Goal: Task Accomplishment & Management: Manage account settings

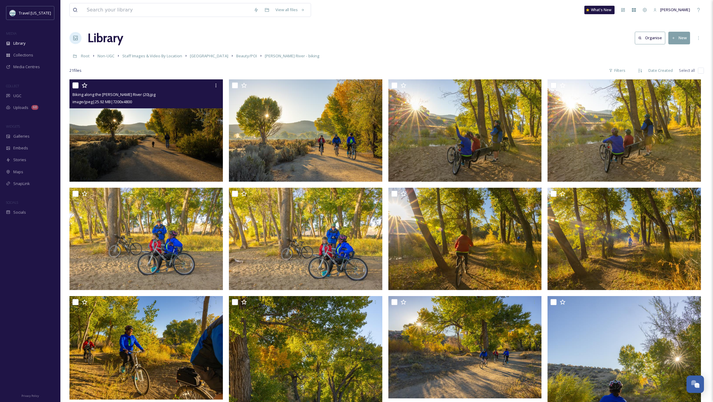
click at [176, 136] on img at bounding box center [145, 130] width 153 height 102
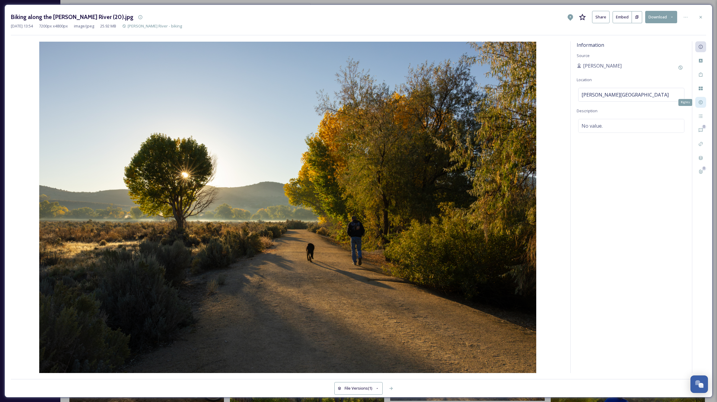
click at [700, 103] on icon at bounding box center [701, 103] width 4 height 4
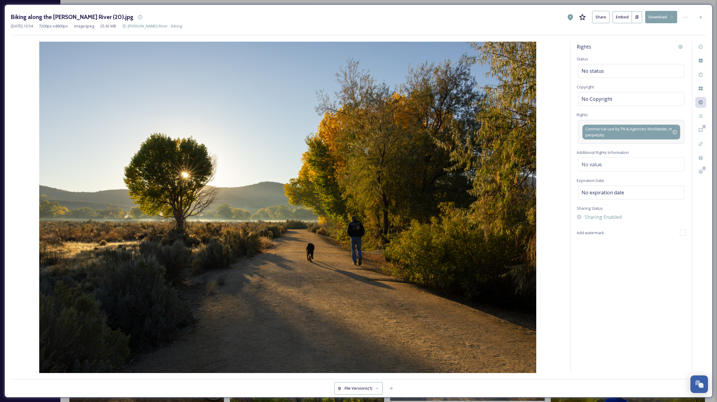
click at [607, 130] on span "Commercial use by TN & Agencies Worldwide, in perpetuity" at bounding box center [629, 131] width 87 height 11
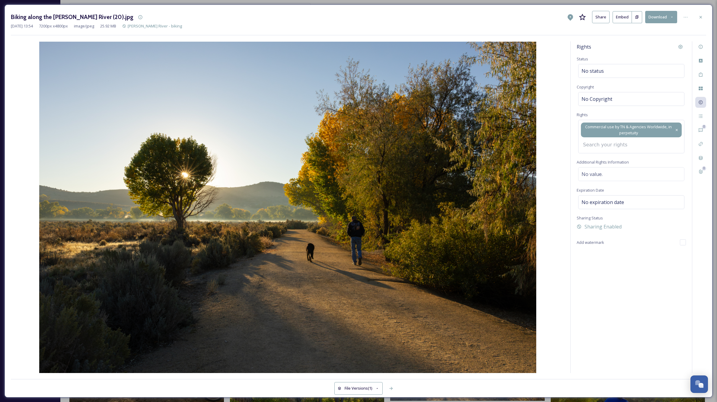
click at [677, 128] on icon at bounding box center [677, 130] width 4 height 5
click at [678, 130] on icon at bounding box center [677, 130] width 4 height 5
click at [608, 125] on input at bounding box center [613, 128] width 66 height 13
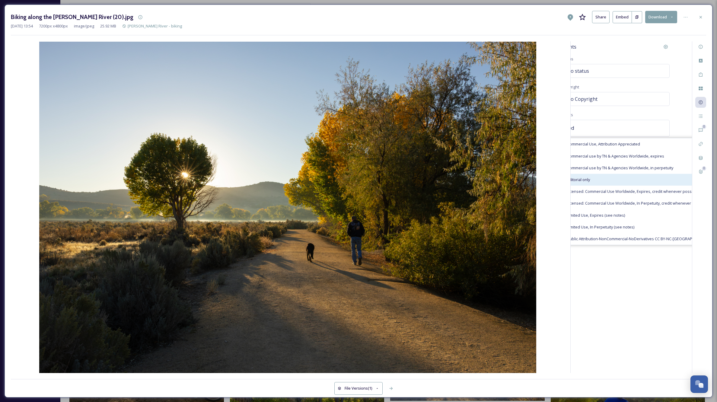
type input "ed"
click at [591, 181] on div "Editorial only" at bounding box center [638, 180] width 150 height 12
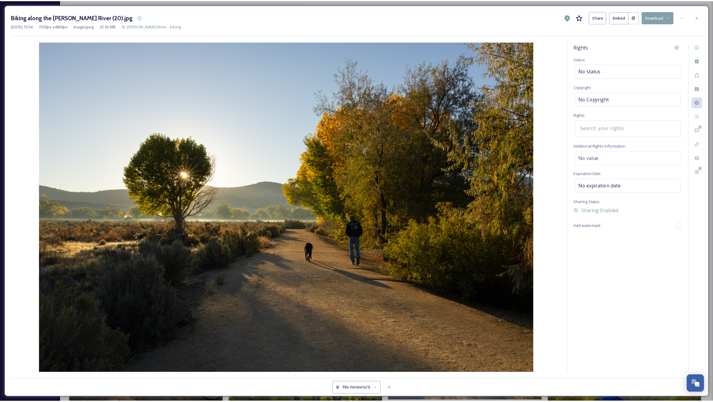
scroll to position [0, 0]
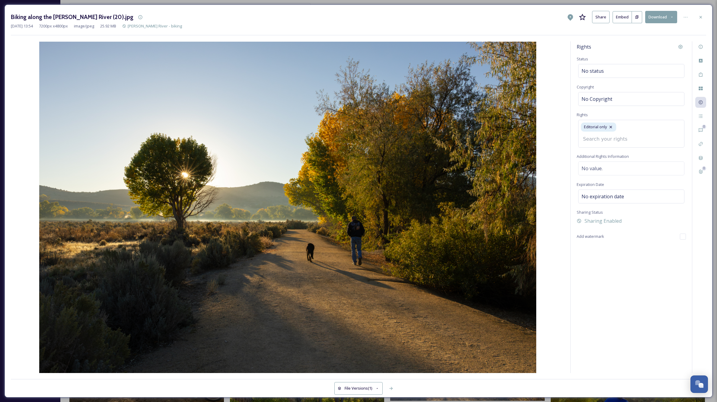
click at [622, 129] on div "Editorial only" at bounding box center [631, 133] width 106 height 27
click at [608, 168] on div "Rights Status No status Copyright No Copyright Rights Editorial only This file …" at bounding box center [631, 207] width 121 height 332
click at [605, 158] on div "No value." at bounding box center [631, 159] width 106 height 14
click at [605, 159] on textarea at bounding box center [631, 177] width 109 height 50
type textarea "Not model released."
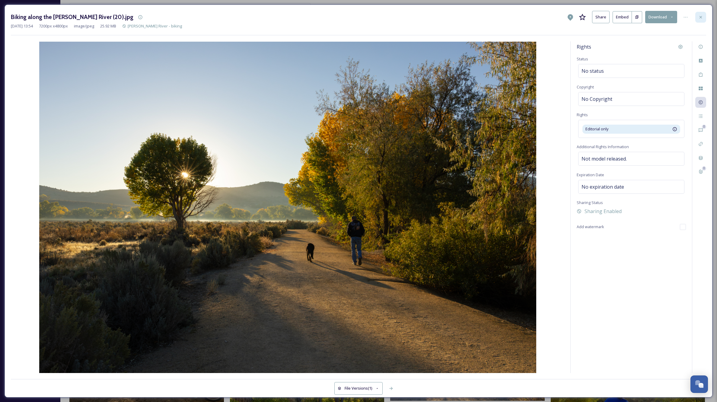
click at [701, 18] on icon at bounding box center [701, 17] width 5 height 5
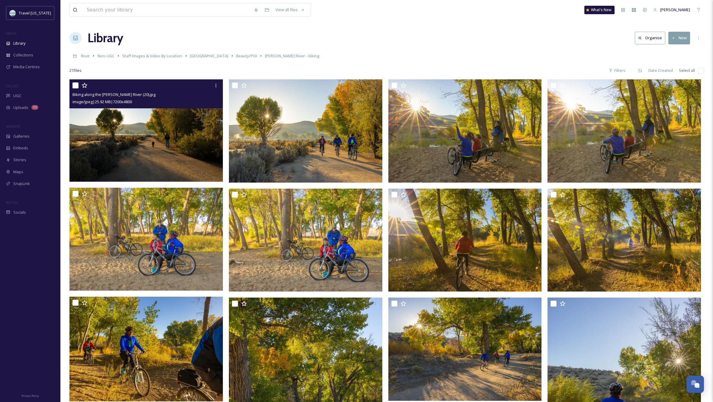
scroll to position [2, 0]
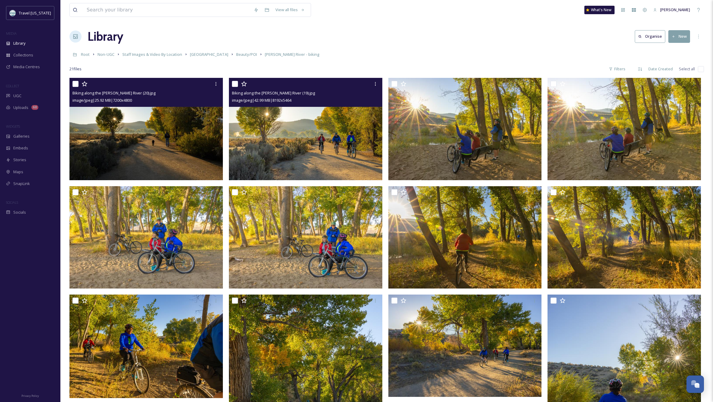
click at [236, 83] on input "checkbox" at bounding box center [235, 84] width 6 height 6
checkbox input "true"
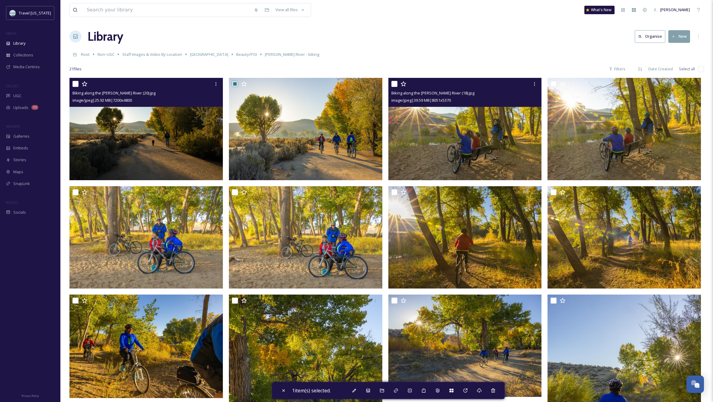
drag, startPoint x: 394, startPoint y: 84, endPoint x: 406, endPoint y: 80, distance: 12.8
click at [394, 84] on input "checkbox" at bounding box center [394, 84] width 6 height 6
checkbox input "true"
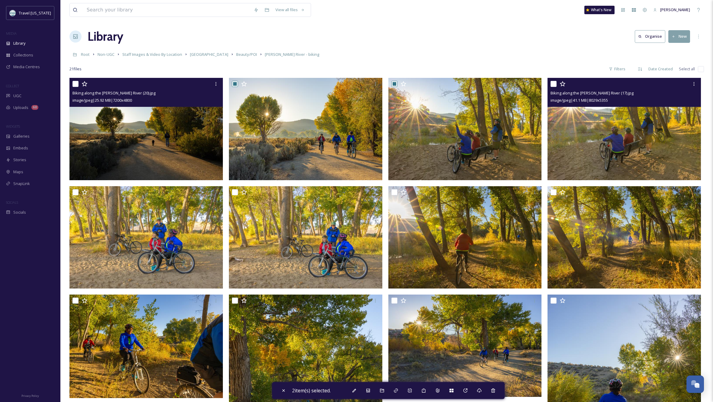
click at [552, 82] on input "checkbox" at bounding box center [553, 84] width 6 height 6
checkbox input "true"
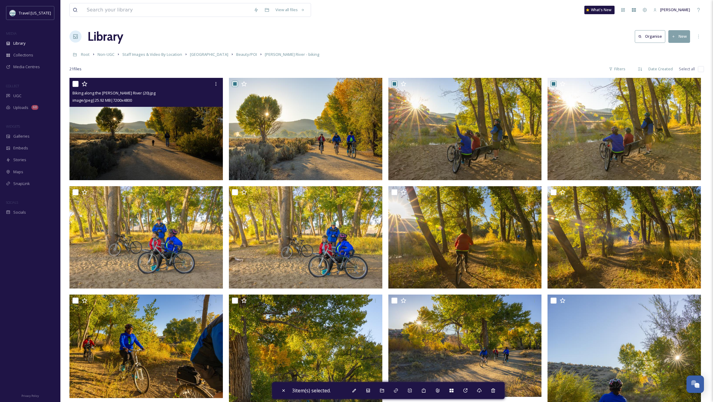
drag, startPoint x: 373, startPoint y: 60, endPoint x: 370, endPoint y: 67, distance: 7.8
click at [373, 60] on div "Root Non-UGC Staff Images & Video By Location [GEOGRAPHIC_DATA] Beauty/POI [PER…" at bounding box center [386, 54] width 634 height 11
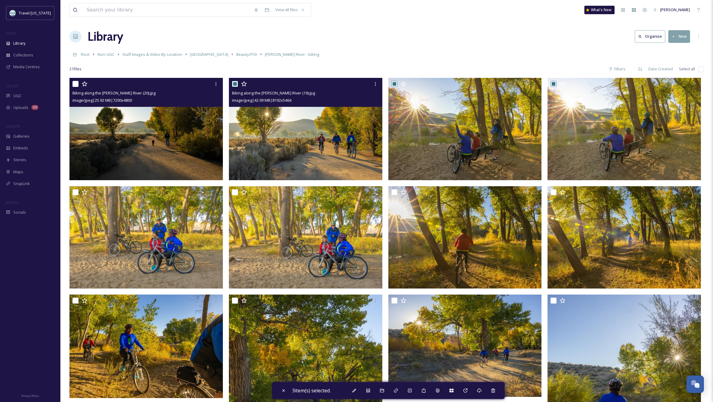
click at [282, 138] on img at bounding box center [305, 129] width 153 height 102
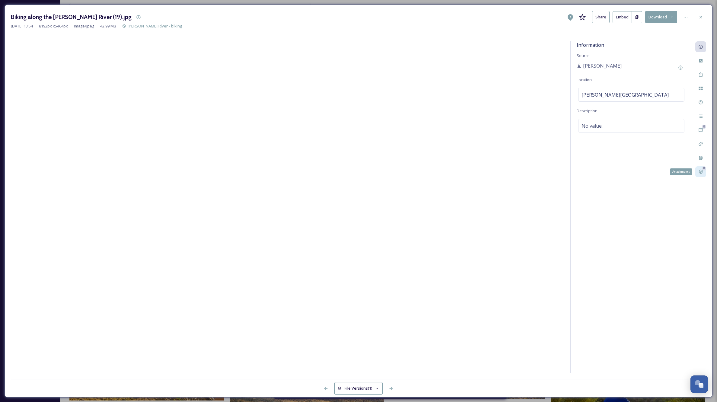
click at [698, 170] on div "0 Attachments" at bounding box center [701, 171] width 11 height 11
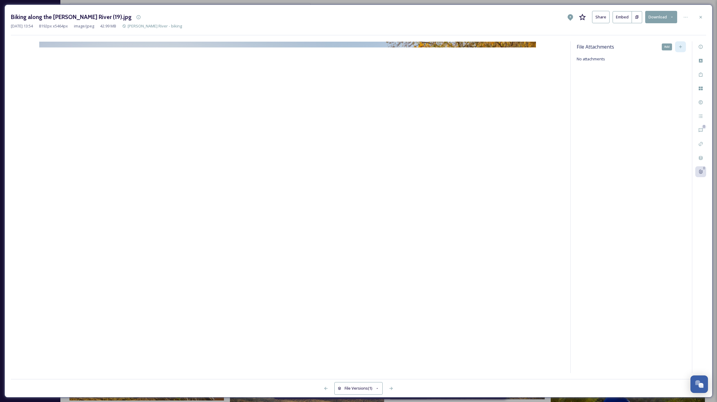
click at [678, 46] on div "Add" at bounding box center [680, 46] width 11 height 11
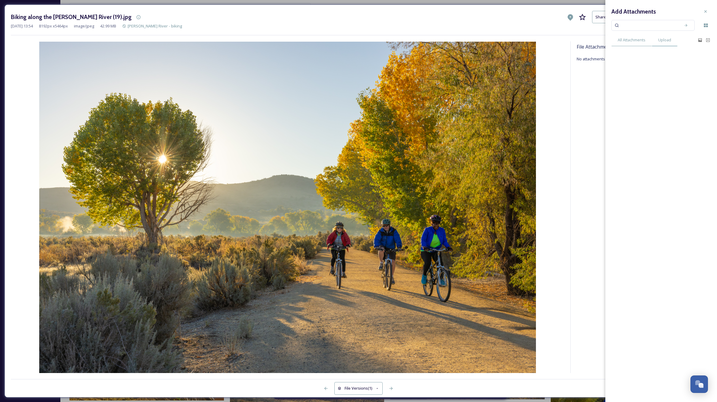
click at [662, 40] on span "Upload" at bounding box center [664, 40] width 13 height 6
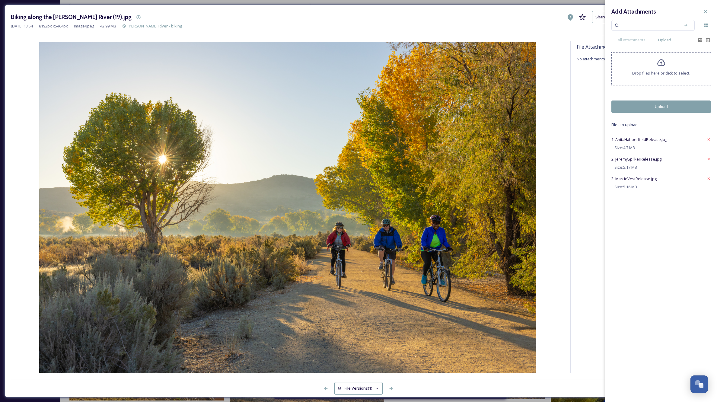
click at [659, 110] on button "Upload" at bounding box center [662, 107] width 100 height 12
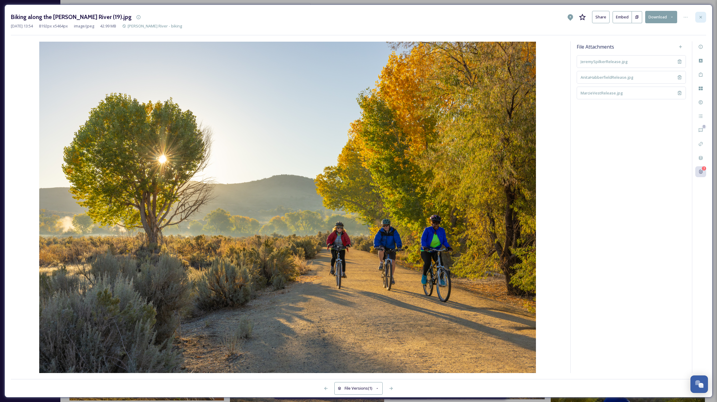
click at [702, 18] on icon at bounding box center [701, 17] width 2 height 2
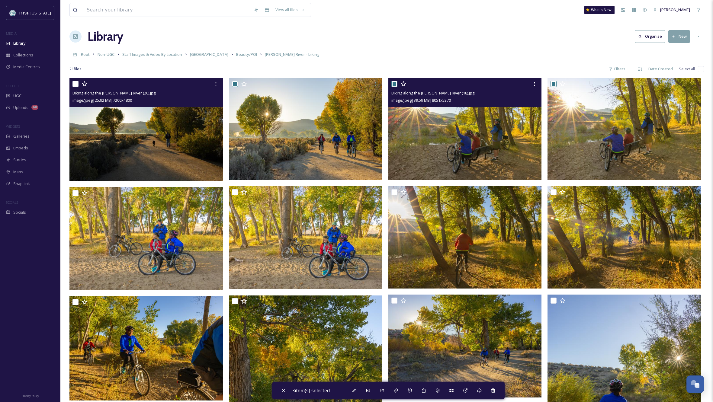
click at [443, 130] on img at bounding box center [464, 129] width 153 height 102
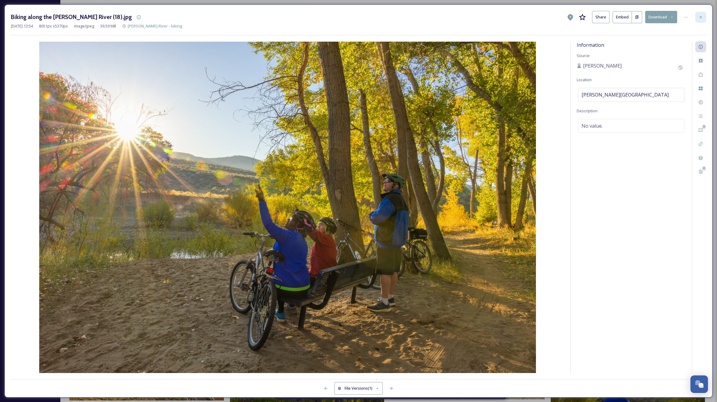
click at [701, 15] on icon at bounding box center [701, 17] width 5 height 5
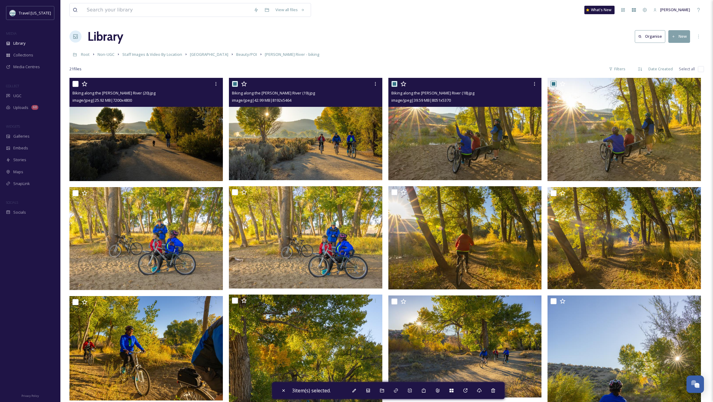
click at [325, 126] on img at bounding box center [305, 129] width 153 height 102
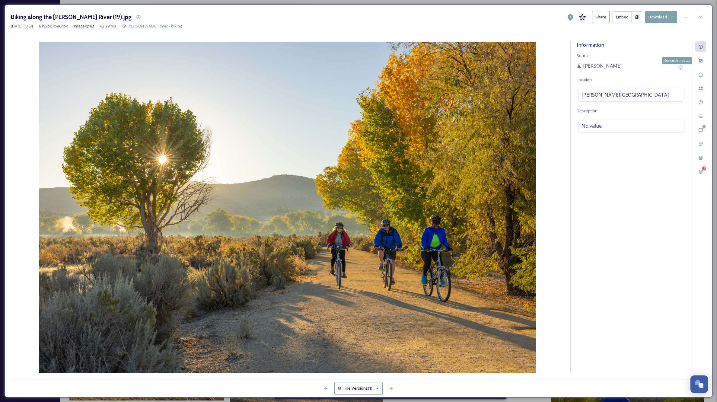
click at [701, 17] on icon at bounding box center [701, 17] width 2 height 2
click at [701, 17] on div "View all files What's New [PERSON_NAME]" at bounding box center [388, 10] width 639 height 20
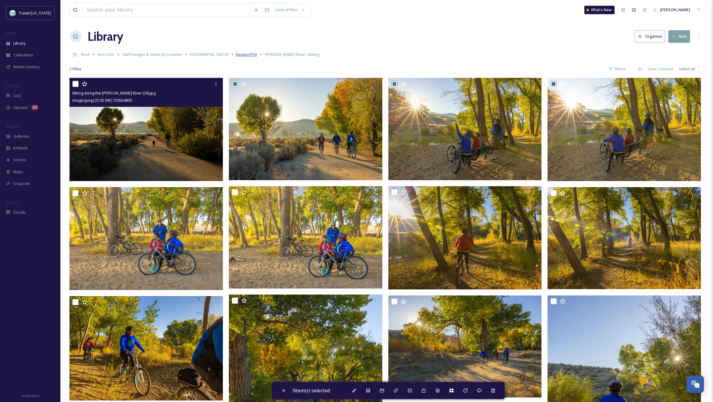
click at [236, 54] on span "Beauty/POI" at bounding box center [246, 54] width 21 height 5
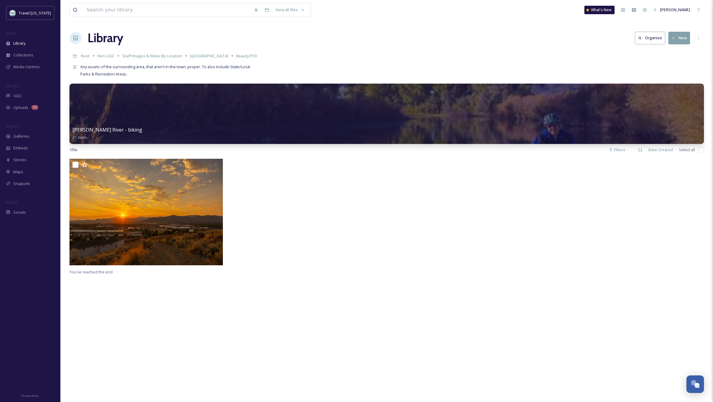
click at [310, 207] on div at bounding box center [307, 214] width 156 height 110
click at [24, 66] on span "Media Centres" at bounding box center [26, 67] width 27 height 6
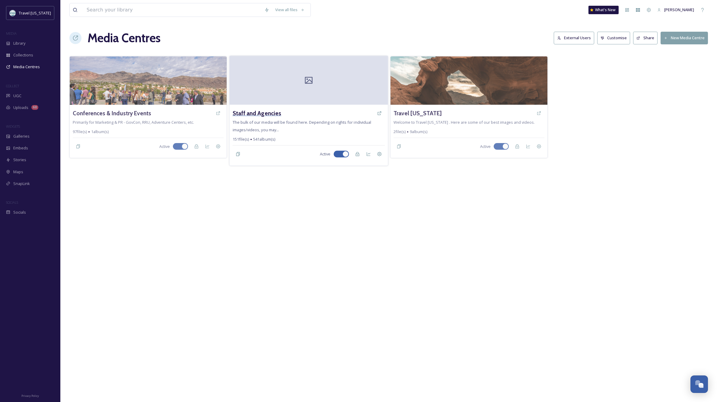
click at [266, 116] on h3 "Staff and Agencies" at bounding box center [256, 113] width 49 height 9
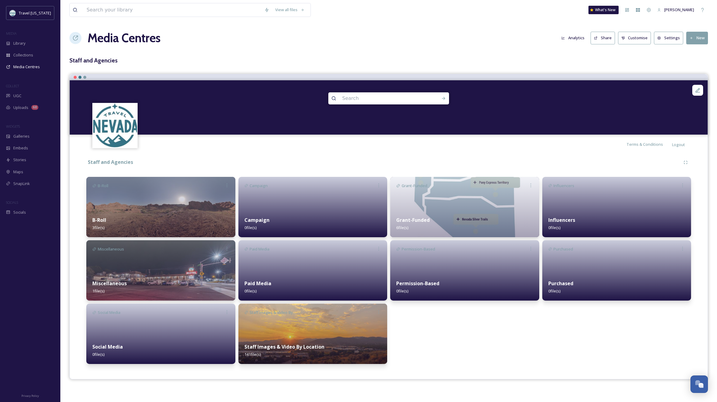
click at [348, 331] on img at bounding box center [313, 334] width 149 height 60
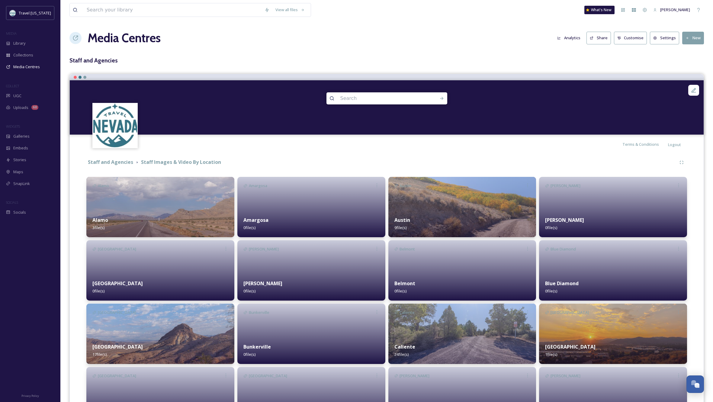
click at [620, 337] on img at bounding box center [613, 334] width 148 height 60
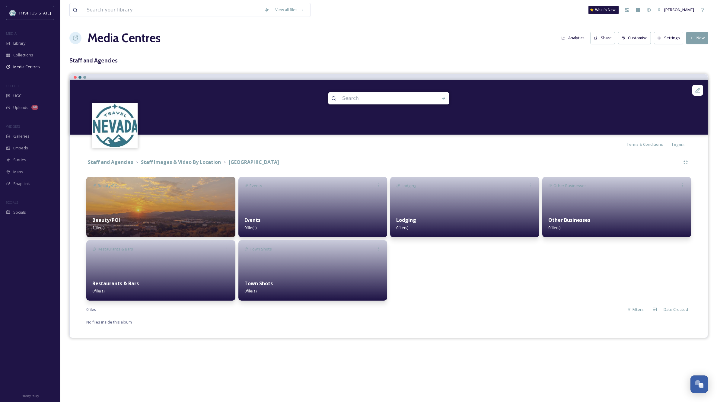
click at [167, 217] on div "Beauty/POI 1 file(s)" at bounding box center [160, 223] width 149 height 27
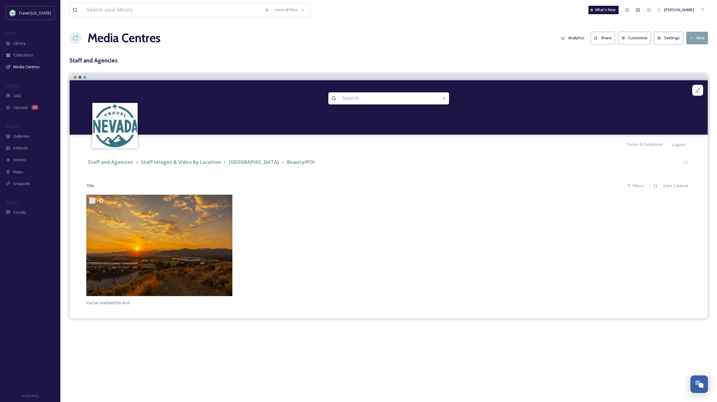
click at [698, 38] on button "New" at bounding box center [698, 38] width 22 height 12
click at [693, 61] on span "Add Album" at bounding box center [695, 64] width 20 height 6
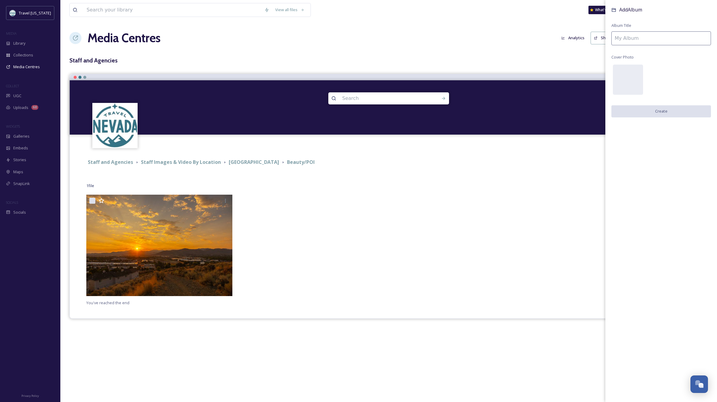
click at [646, 38] on input at bounding box center [662, 38] width 100 height 14
type input "[PERSON_NAME] River - Biking"
click at [674, 110] on button "Create" at bounding box center [662, 111] width 100 height 12
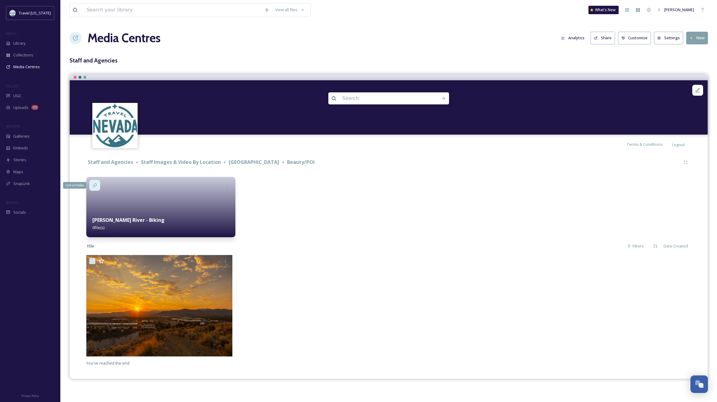
scroll to position [0, 0]
click at [93, 184] on icon at bounding box center [94, 185] width 5 height 5
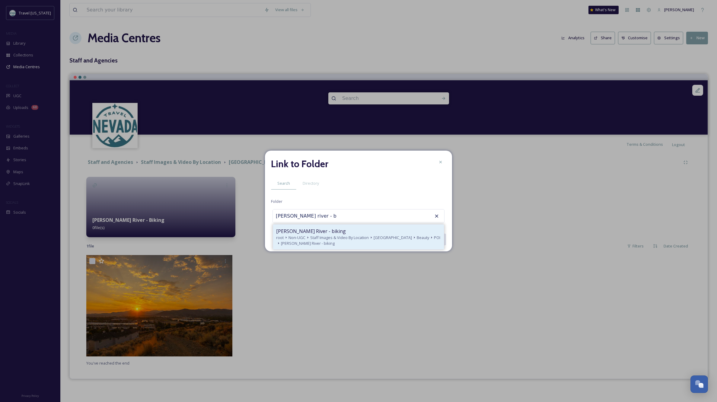
click at [315, 235] on span "Staff Images & Video By Location" at bounding box center [339, 238] width 59 height 6
type input "[PERSON_NAME] River - biking"
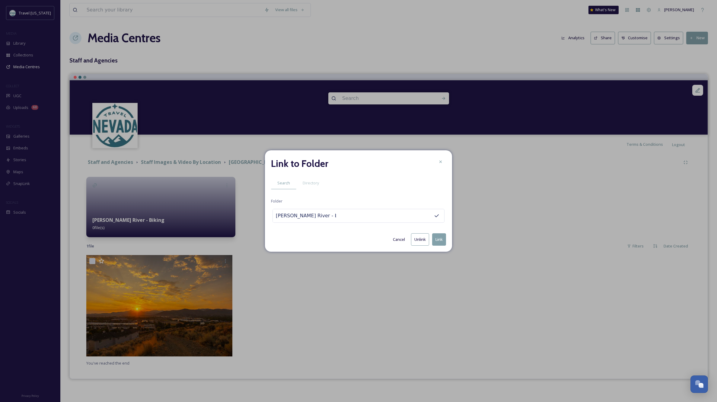
click at [438, 237] on button "Link" at bounding box center [439, 239] width 14 height 12
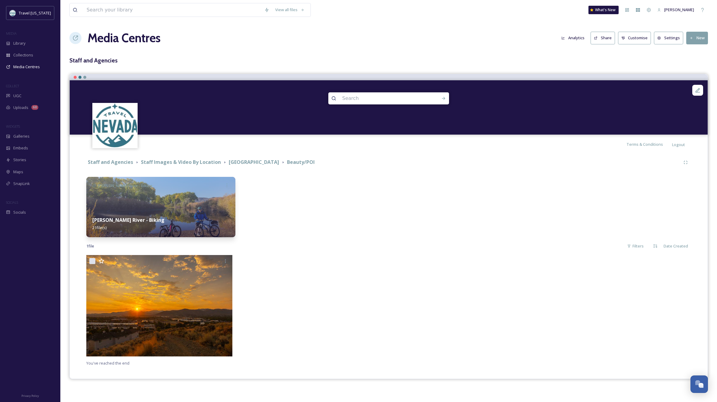
click at [207, 210] on div "[PERSON_NAME] River - Biking 21 file(s)" at bounding box center [160, 223] width 149 height 27
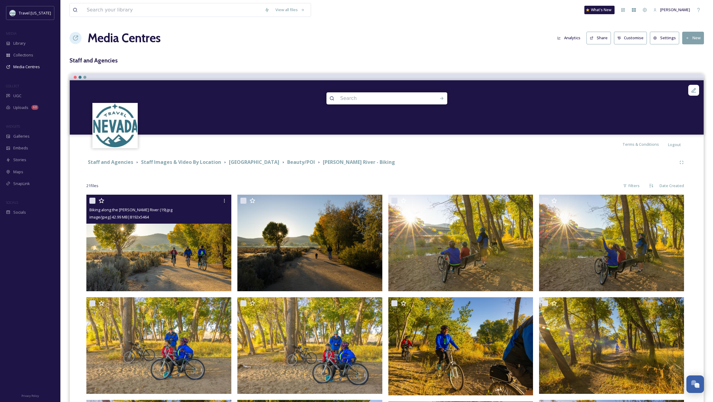
click at [169, 266] on img at bounding box center [158, 243] width 145 height 97
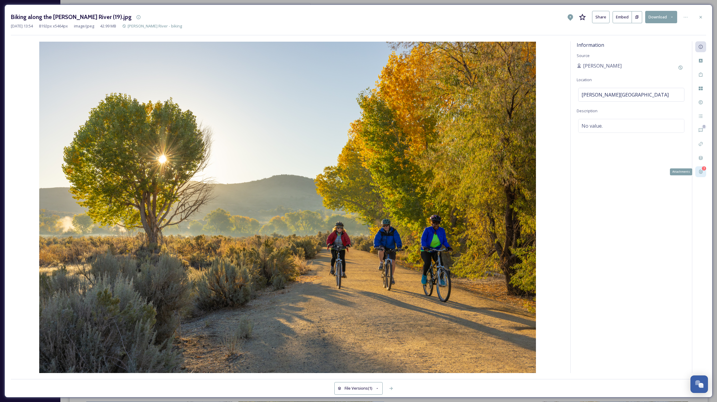
click at [701, 169] on icon at bounding box center [701, 171] width 5 height 5
click at [261, 21] on div "Biking along the [PERSON_NAME] River (19).jpg Share Embed Download" at bounding box center [359, 17] width 696 height 12
click at [700, 18] on icon at bounding box center [701, 17] width 2 height 2
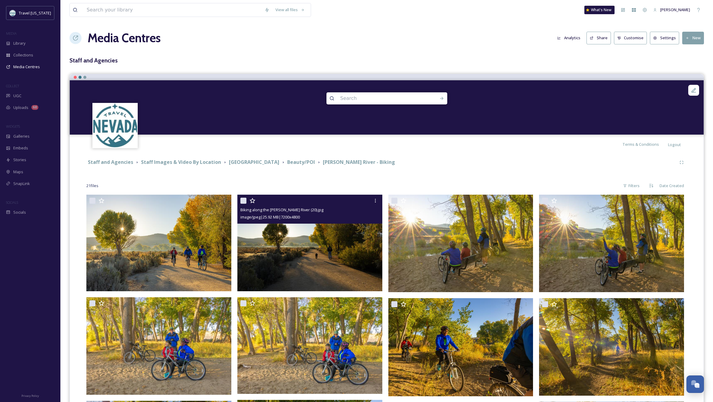
click at [292, 248] on img at bounding box center [309, 243] width 145 height 97
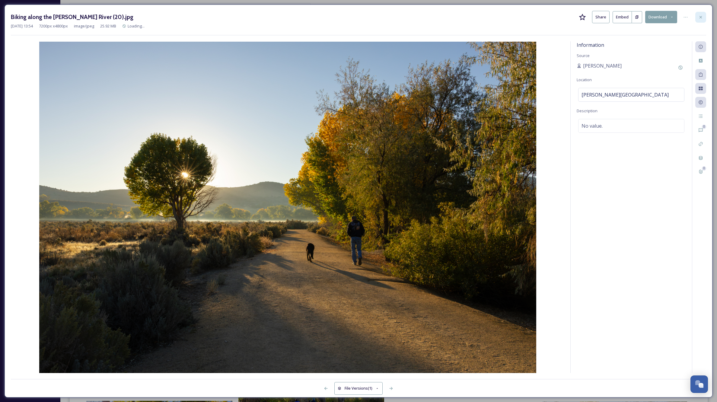
click at [701, 17] on icon at bounding box center [701, 17] width 2 height 2
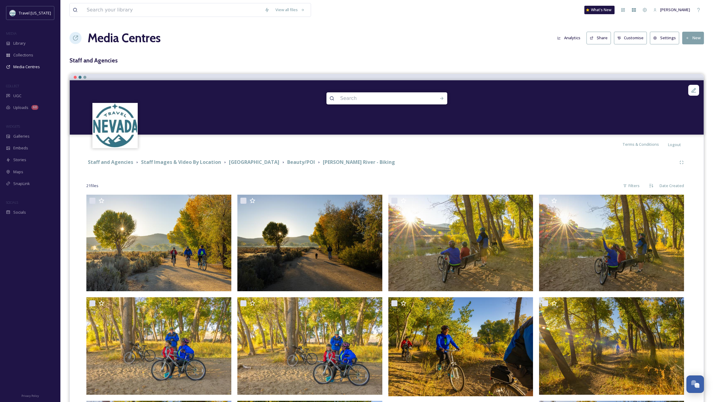
click at [16, 43] on span "Library" at bounding box center [19, 43] width 12 height 6
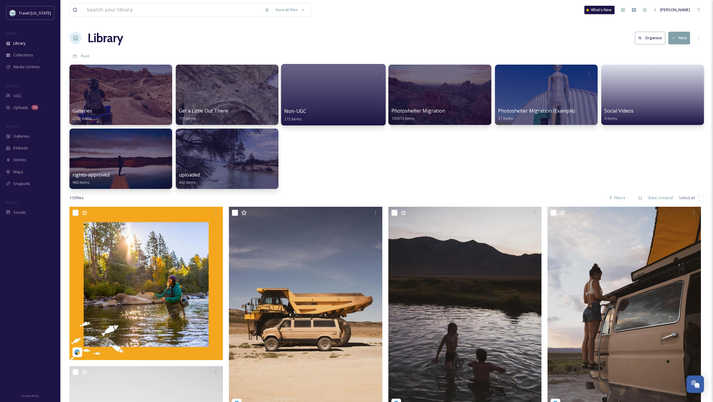
click at [337, 101] on div at bounding box center [333, 95] width 105 height 62
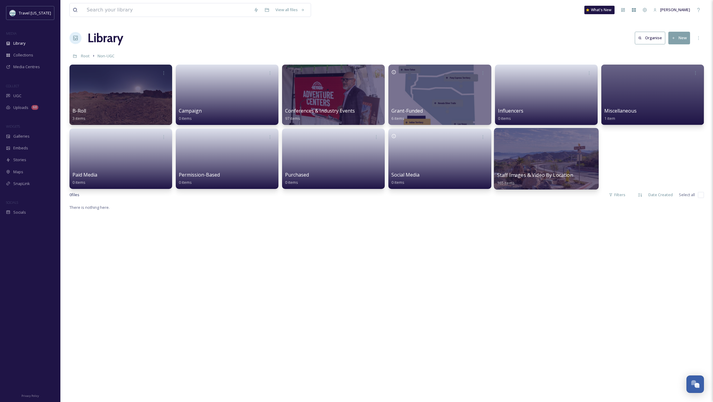
click at [525, 152] on div at bounding box center [546, 159] width 105 height 62
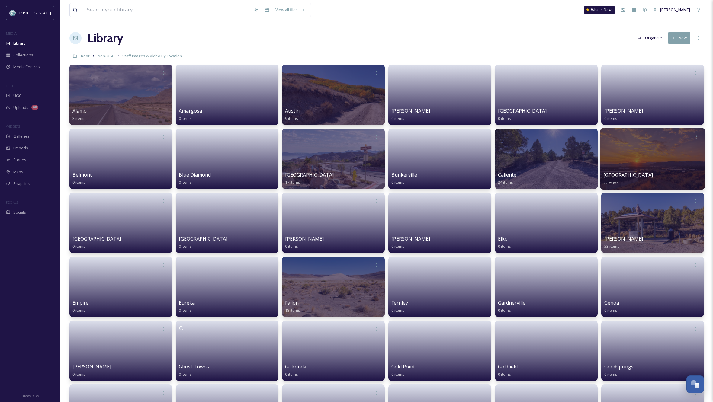
click at [651, 155] on div at bounding box center [652, 159] width 105 height 62
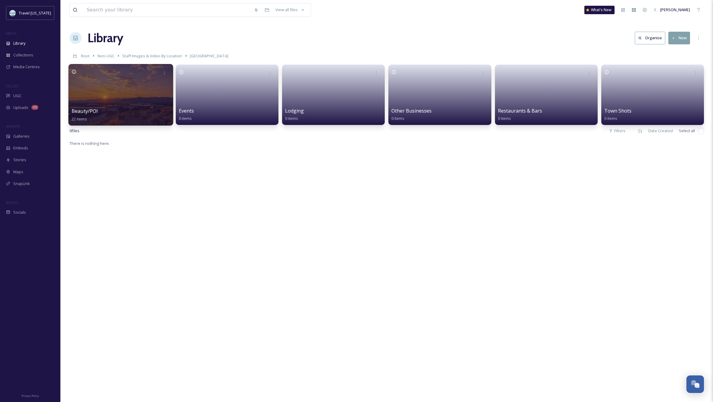
click at [148, 89] on div at bounding box center [121, 95] width 105 height 62
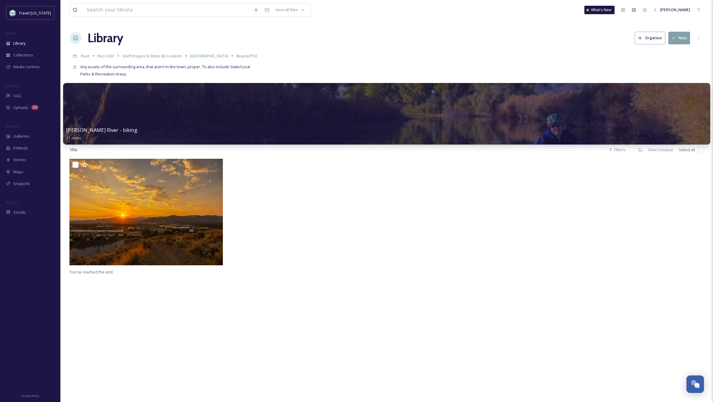
click at [194, 124] on div at bounding box center [386, 114] width 647 height 62
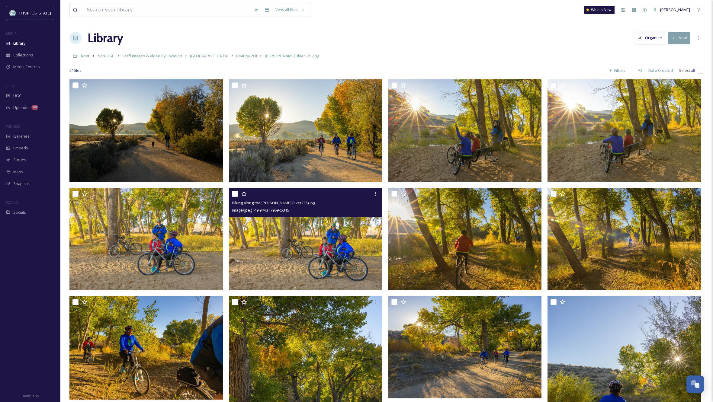
scroll to position [2, 0]
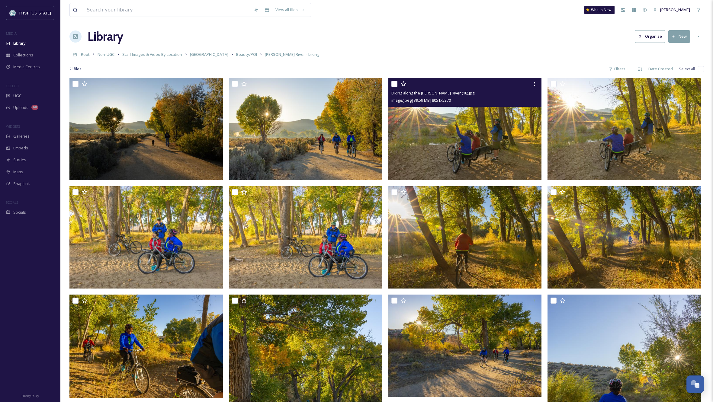
click at [395, 83] on input "checkbox" at bounding box center [394, 84] width 6 height 6
checkbox input "true"
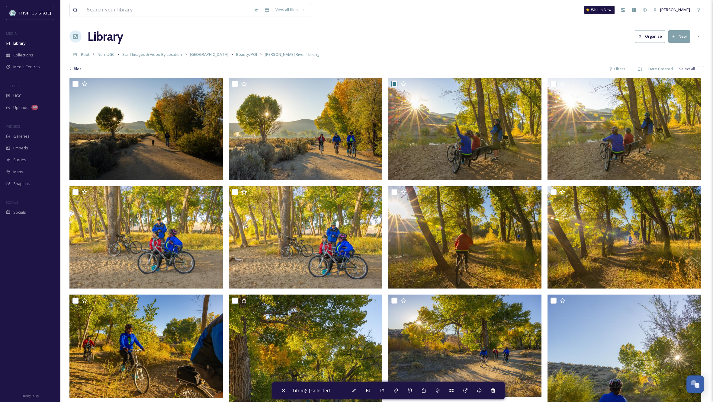
click at [703, 68] on input "checkbox" at bounding box center [701, 69] width 6 height 6
checkbox input "true"
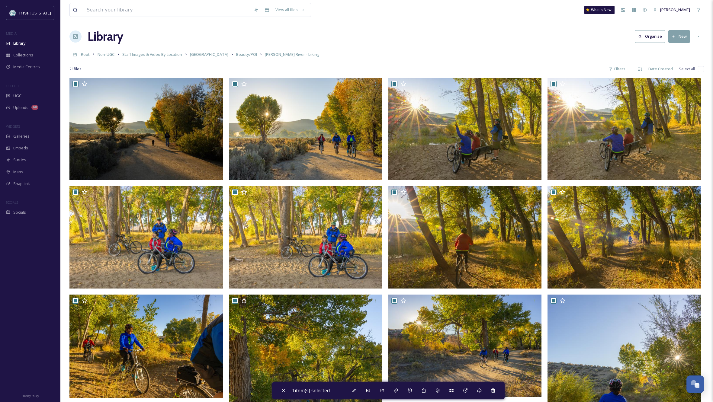
checkbox input "true"
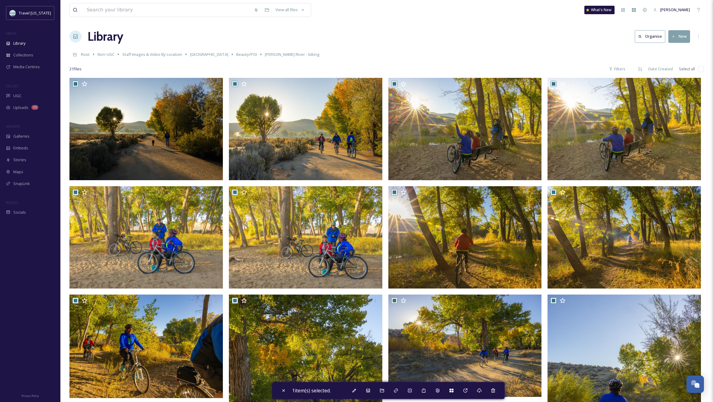
checkbox input "true"
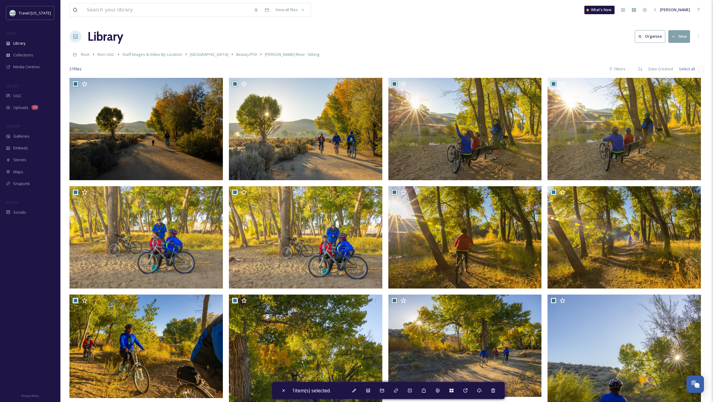
checkbox input "true"
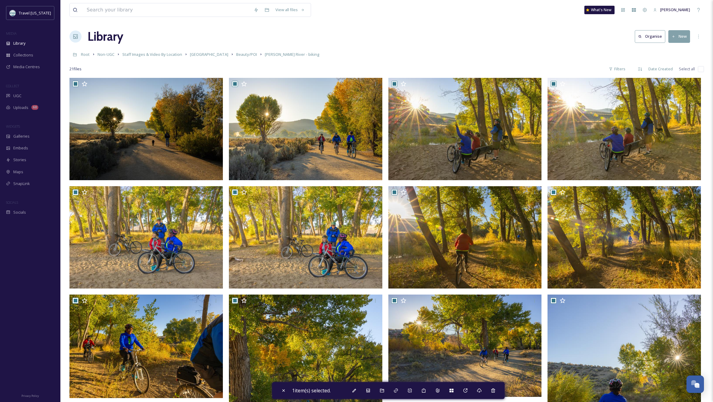
checkbox input "true"
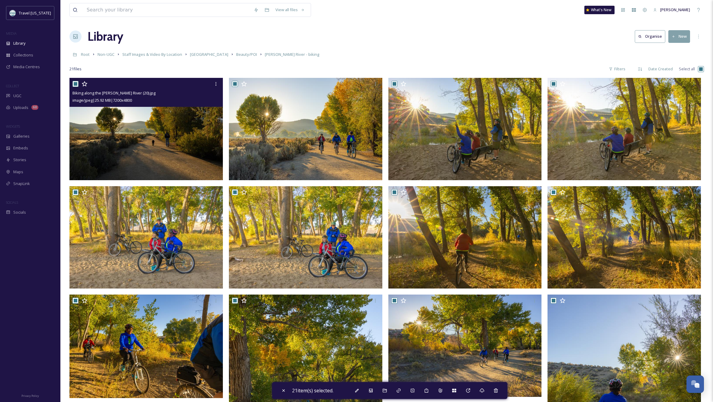
click at [76, 83] on input "checkbox" at bounding box center [75, 84] width 6 height 6
checkbox input "false"
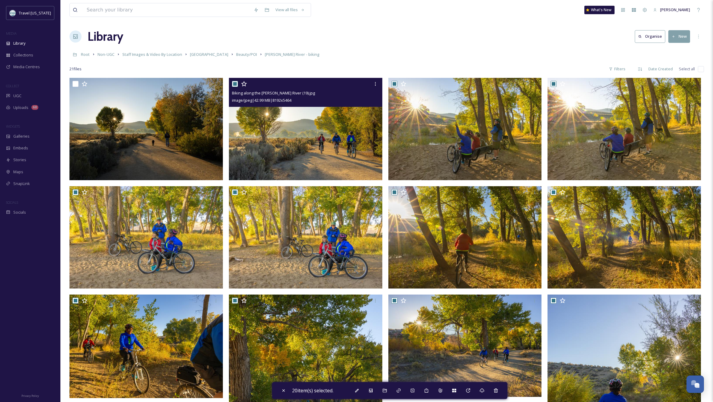
click at [233, 83] on input "checkbox" at bounding box center [235, 84] width 6 height 6
checkbox input "false"
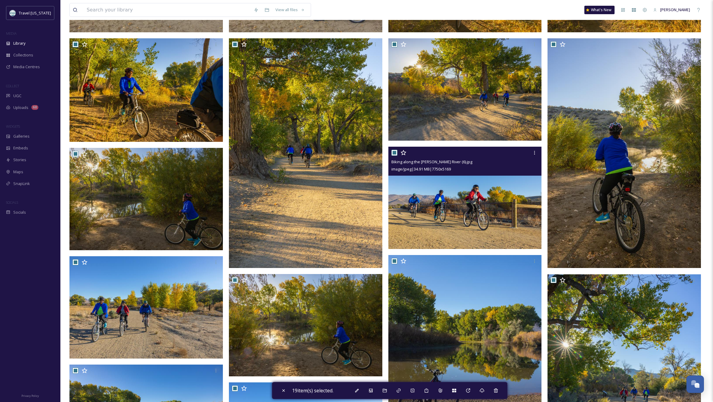
scroll to position [261, 0]
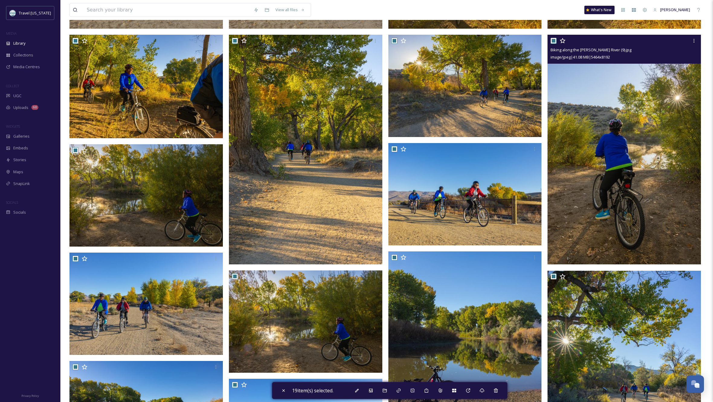
click at [553, 40] on input "checkbox" at bounding box center [553, 41] width 6 height 6
checkbox input "false"
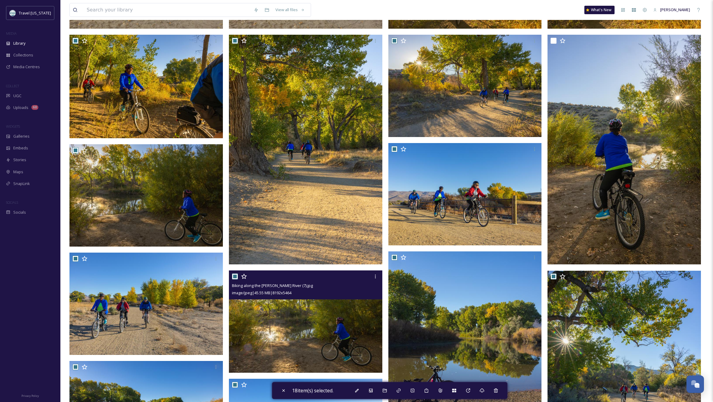
click at [236, 276] on input "checkbox" at bounding box center [235, 277] width 6 height 6
checkbox input "false"
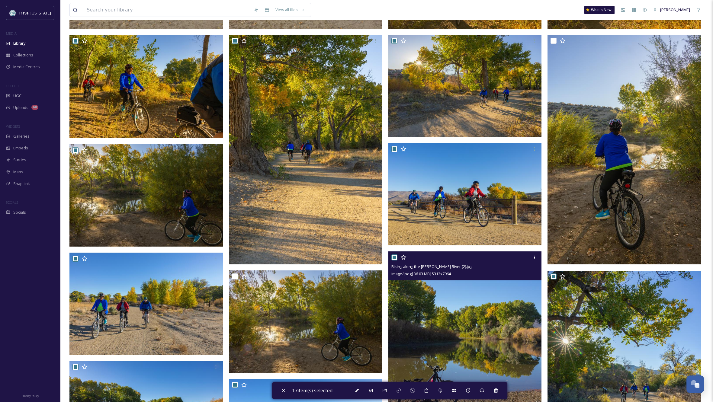
click at [394, 255] on input "checkbox" at bounding box center [394, 258] width 6 height 6
checkbox input "false"
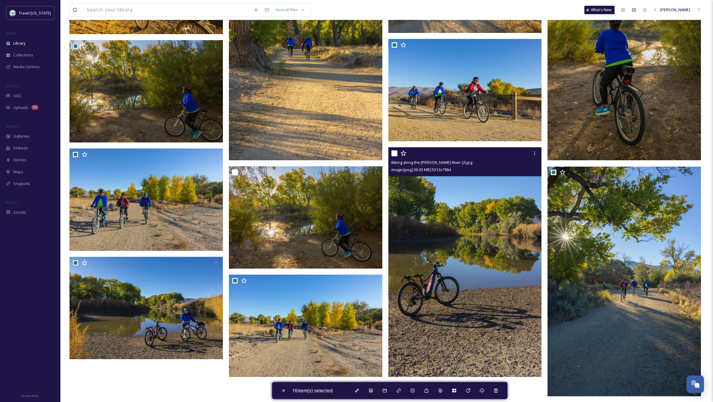
scroll to position [368, 0]
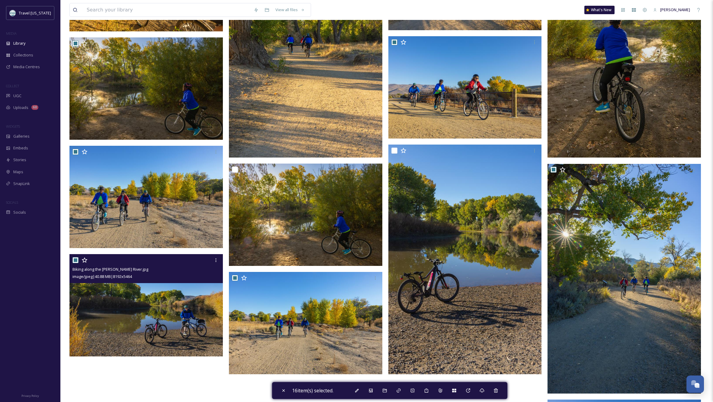
click at [75, 262] on input "checkbox" at bounding box center [75, 260] width 6 height 6
checkbox input "false"
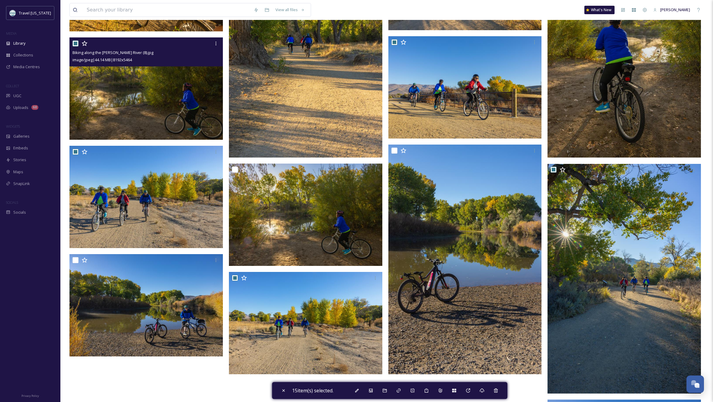
click at [76, 43] on input "checkbox" at bounding box center [75, 43] width 6 height 6
checkbox input "false"
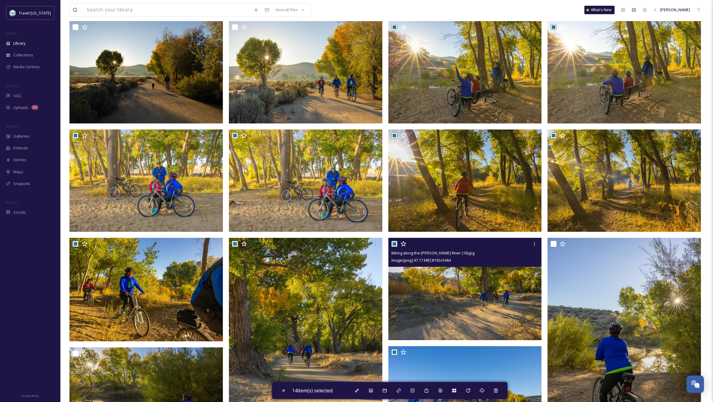
scroll to position [53, 0]
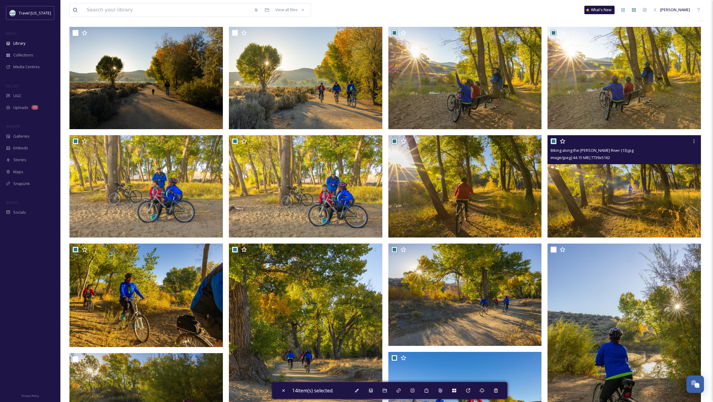
click at [553, 140] on input "checkbox" at bounding box center [553, 141] width 6 height 6
checkbox input "false"
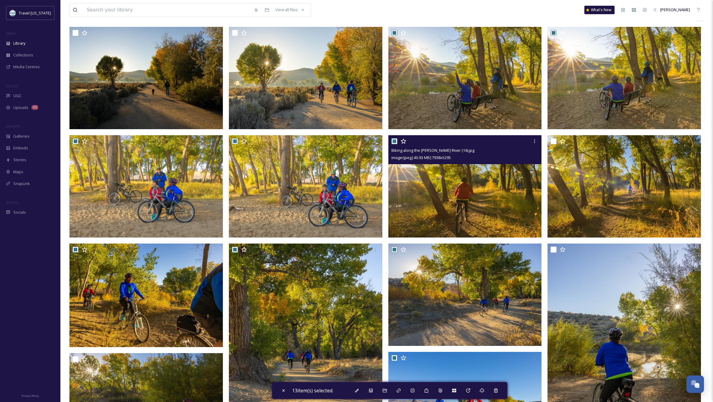
click at [393, 139] on input "checkbox" at bounding box center [394, 141] width 6 height 6
checkbox input "false"
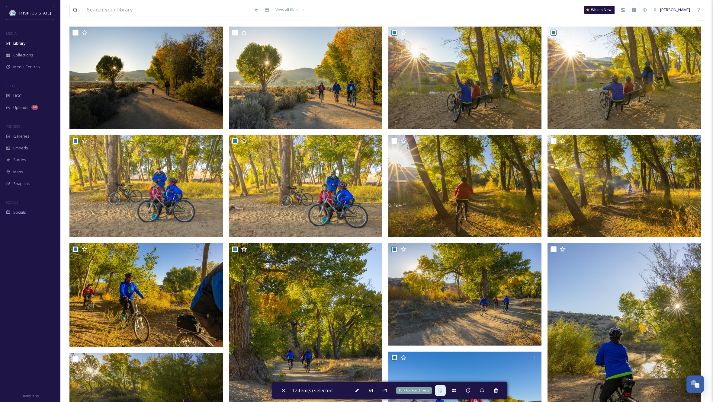
click at [442, 390] on icon at bounding box center [439, 391] width 3 height 4
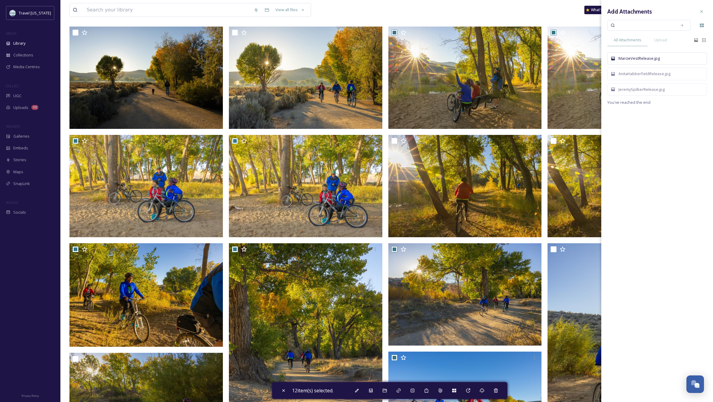
click at [677, 58] on div "MarcieVestRelease.jpg" at bounding box center [660, 59] width 84 height 6
drag, startPoint x: 690, startPoint y: 71, endPoint x: 693, endPoint y: 75, distance: 5.9
click at [690, 71] on div "AnitaHabberfieldRelease.jpg" at bounding box center [657, 74] width 100 height 12
click at [687, 87] on div "JeremySpilkerRelease.jpg" at bounding box center [660, 90] width 84 height 6
click at [701, 10] on icon at bounding box center [701, 11] width 5 height 5
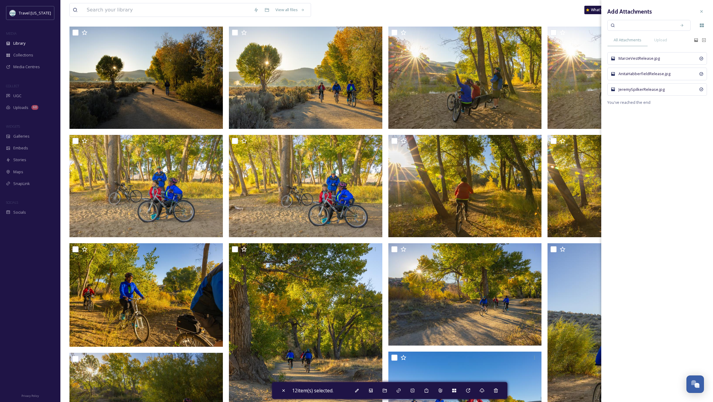
checkbox input "false"
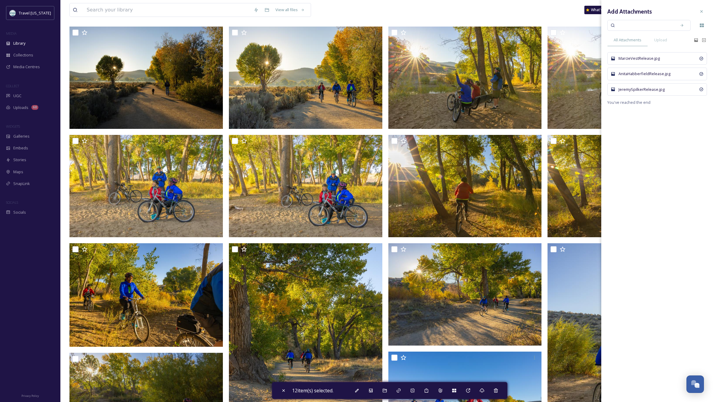
checkbox input "false"
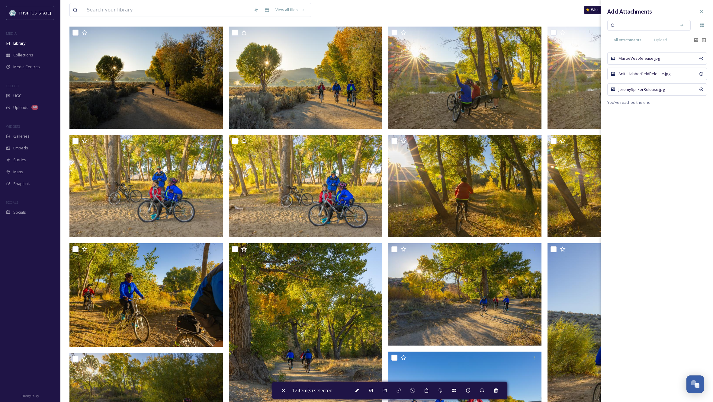
checkbox input "false"
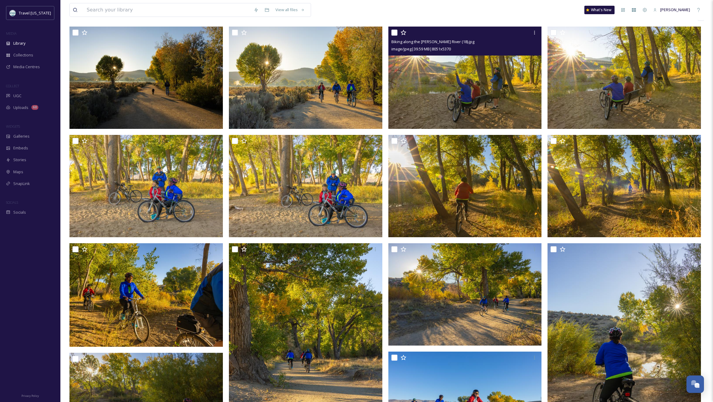
click at [459, 96] on img at bounding box center [464, 78] width 153 height 102
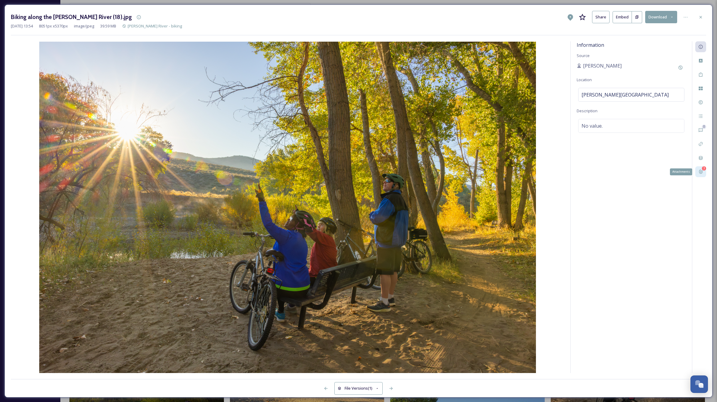
click at [702, 171] on icon at bounding box center [701, 171] width 5 height 5
drag, startPoint x: 703, startPoint y: 15, endPoint x: 712, endPoint y: 30, distance: 17.0
click at [703, 15] on div at bounding box center [701, 17] width 11 height 11
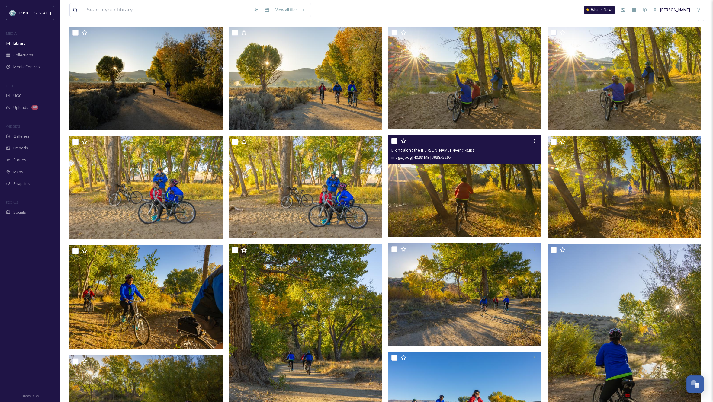
click at [394, 141] on input "checkbox" at bounding box center [394, 141] width 6 height 6
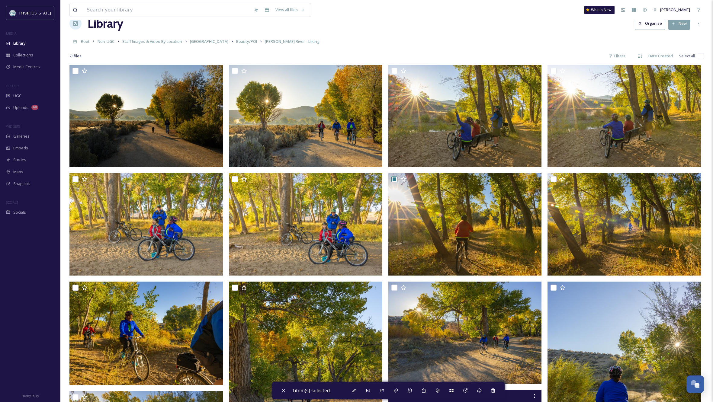
scroll to position [11, 0]
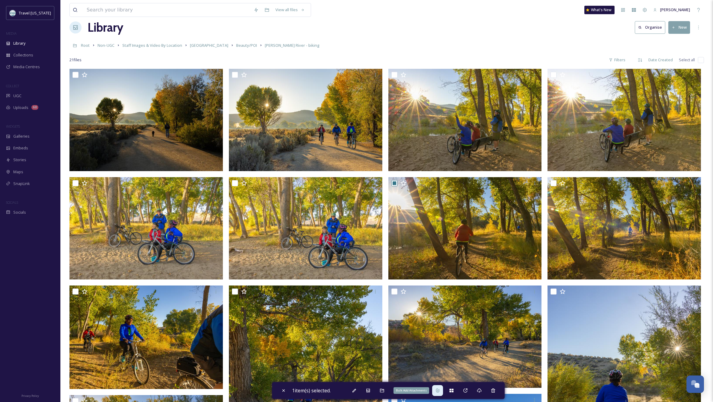
click at [439, 390] on icon at bounding box center [437, 390] width 5 height 5
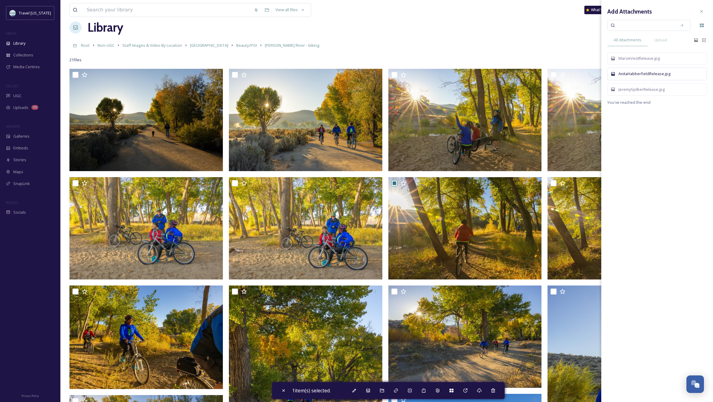
scroll to position [11, 1]
click at [641, 72] on div "AnitaHabberfieldRelease.jpg" at bounding box center [660, 74] width 84 height 6
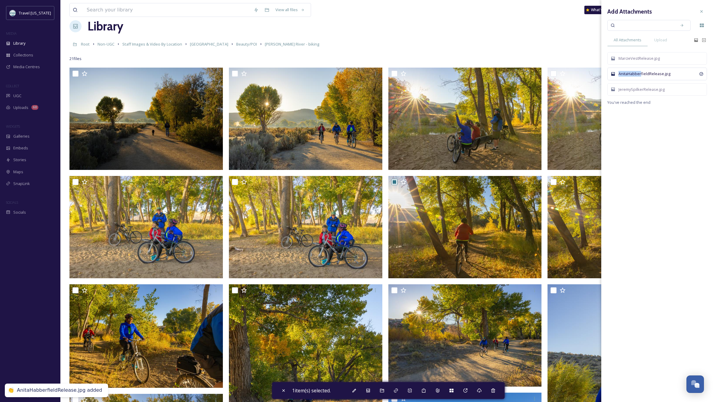
scroll to position [12, 0]
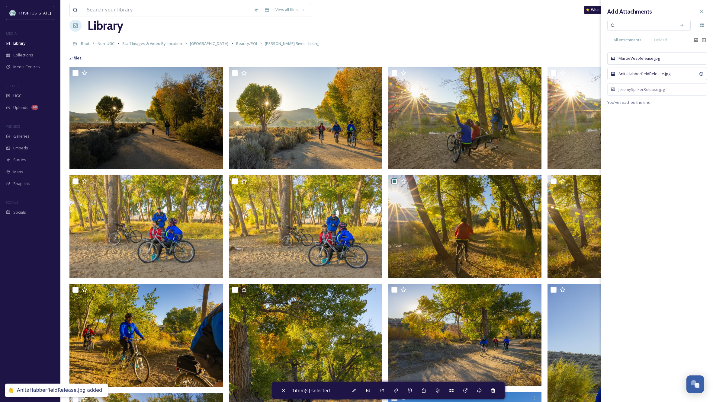
click at [646, 58] on div "MarcieVestRelease.jpg" at bounding box center [660, 59] width 84 height 6
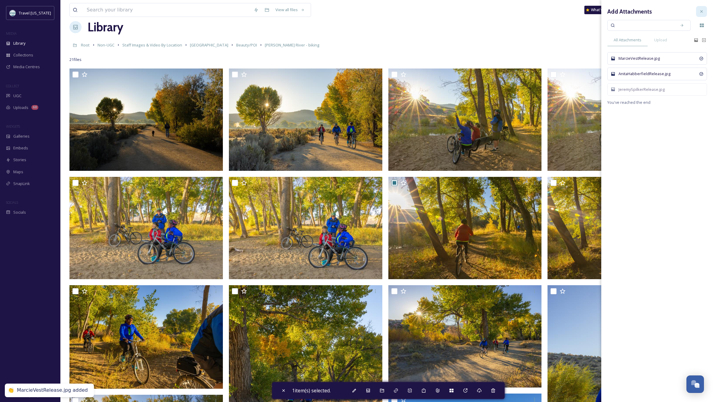
scroll to position [12, 0]
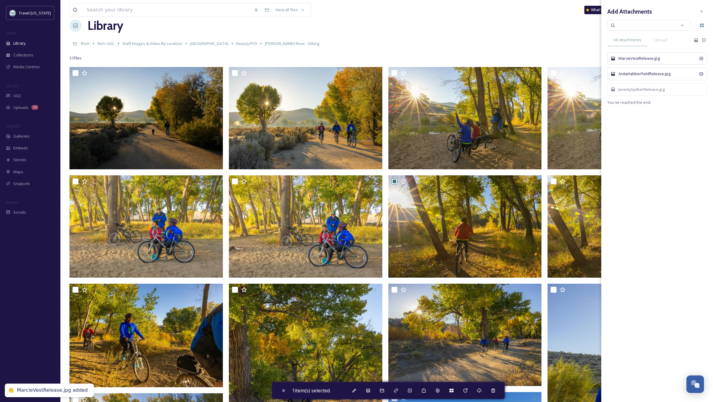
click at [700, 9] on icon at bounding box center [701, 11] width 5 height 5
checkbox input "false"
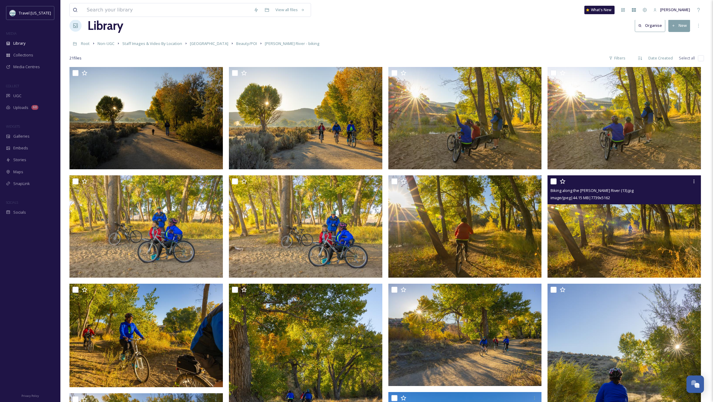
scroll to position [12, 0]
click at [613, 234] on img at bounding box center [623, 226] width 153 height 102
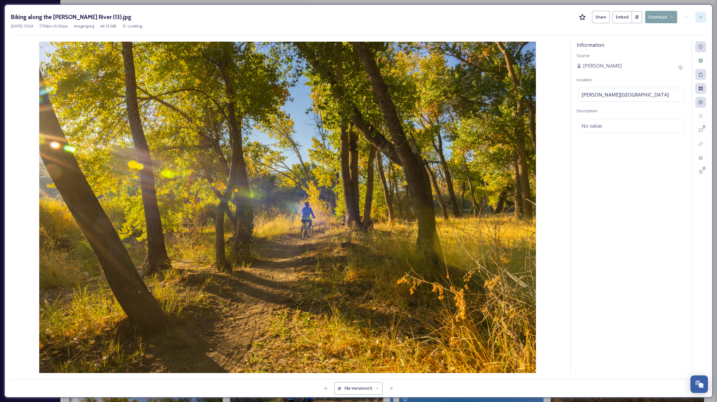
click at [702, 17] on icon at bounding box center [701, 17] width 5 height 5
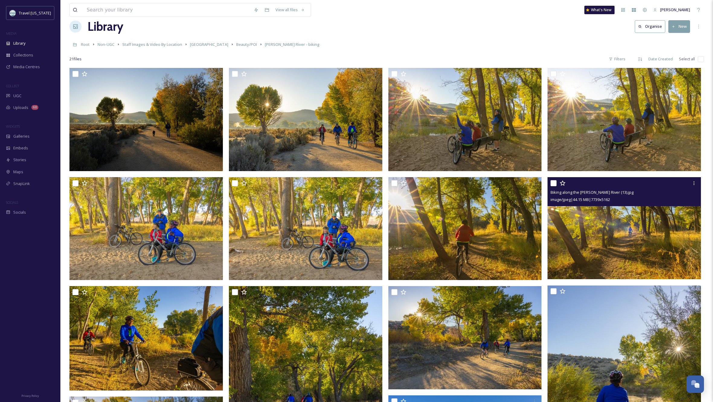
click at [554, 182] on input "checkbox" at bounding box center [553, 183] width 6 height 6
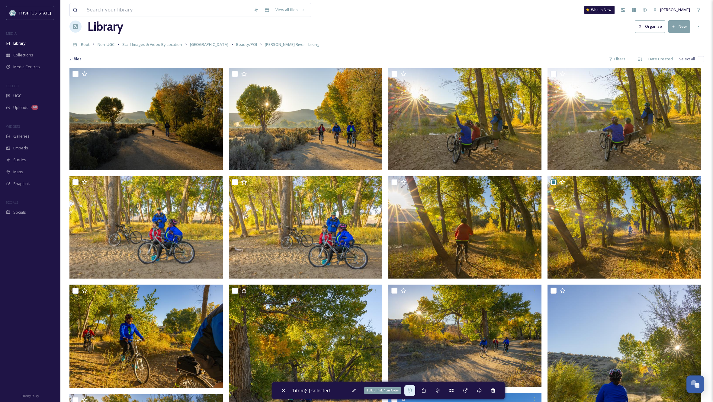
click at [410, 391] on icon at bounding box center [409, 390] width 5 height 5
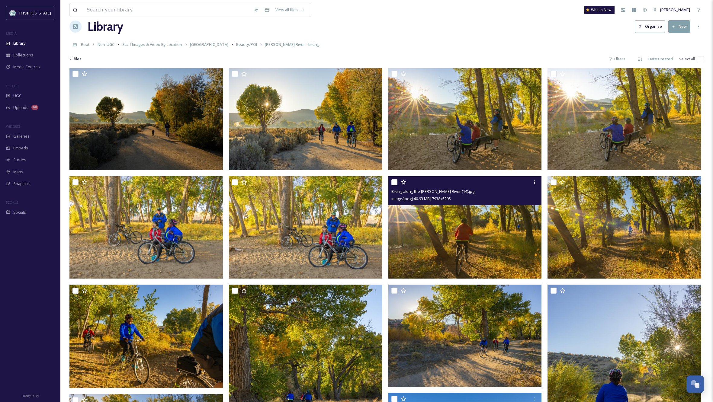
click at [446, 224] on img at bounding box center [464, 227] width 153 height 102
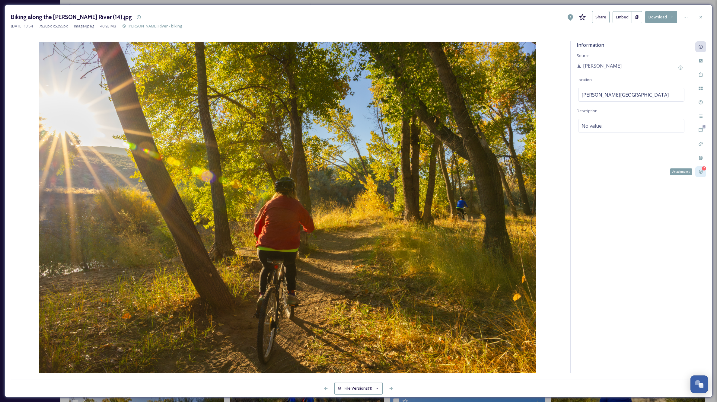
click at [704, 168] on div "2" at bounding box center [704, 168] width 4 height 4
click at [700, 171] on icon at bounding box center [701, 172] width 3 height 4
click at [700, 17] on icon at bounding box center [701, 17] width 5 height 5
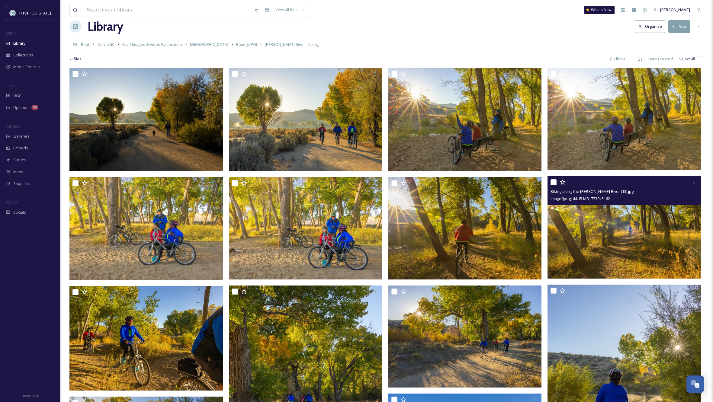
click at [552, 182] on input "checkbox" at bounding box center [553, 182] width 6 height 6
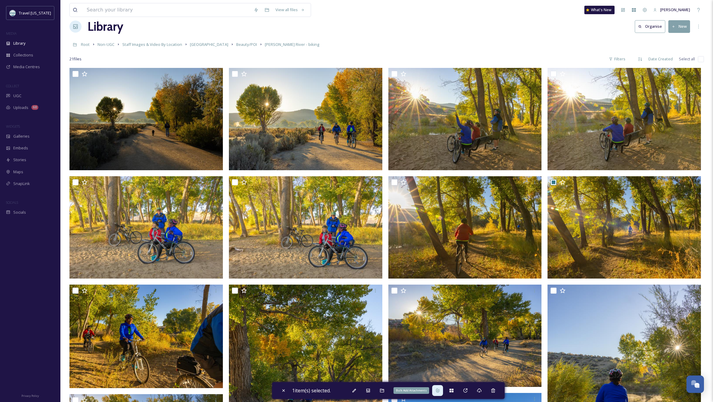
click at [439, 391] on icon at bounding box center [437, 390] width 5 height 5
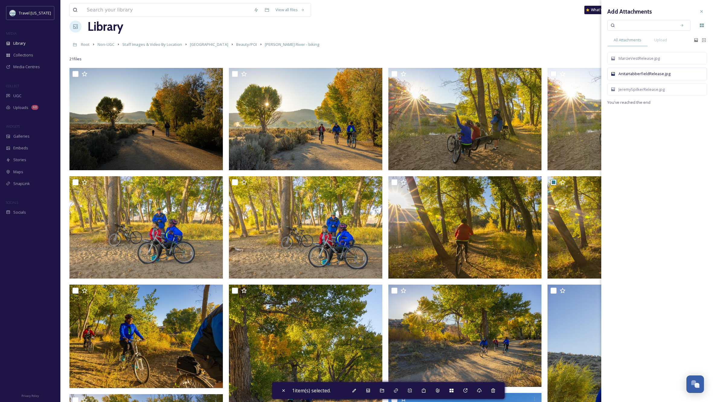
click at [641, 75] on div "AnitaHabberfieldRelease.jpg" at bounding box center [660, 74] width 84 height 6
click at [618, 72] on div "AnitaHabberfieldRelease.jpg" at bounding box center [657, 74] width 100 height 12
click at [633, 59] on div "MarcieVestRelease.jpg" at bounding box center [660, 59] width 84 height 6
click at [702, 10] on icon at bounding box center [701, 11] width 5 height 5
checkbox input "false"
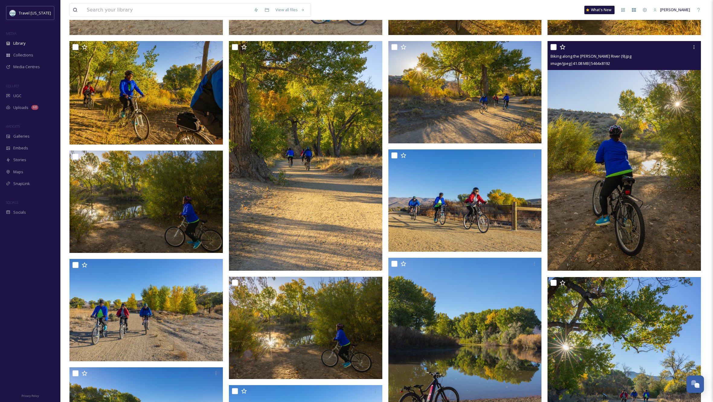
scroll to position [256, 0]
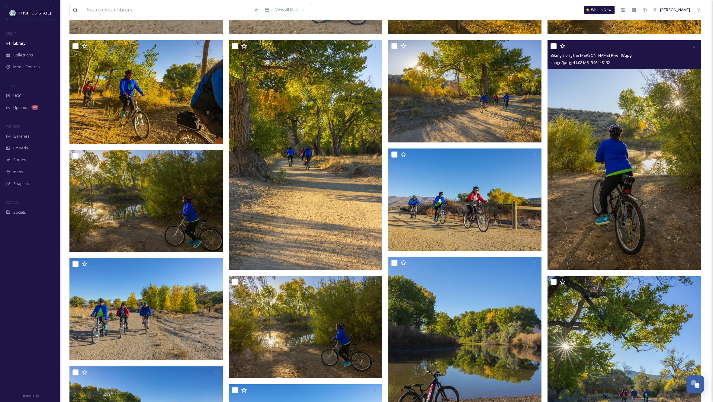
click at [553, 45] on input "checkbox" at bounding box center [553, 46] width 6 height 6
checkbox input "true"
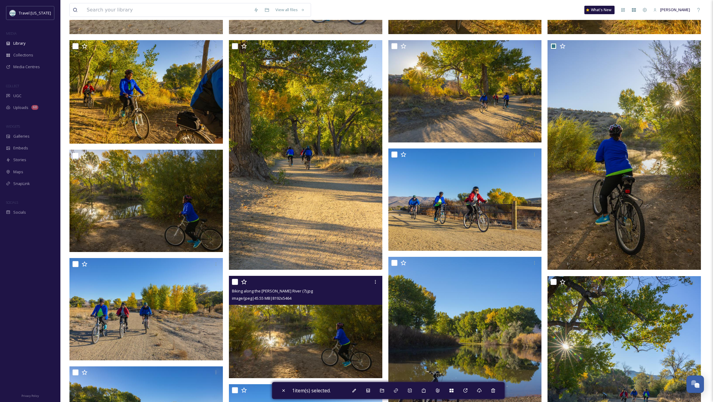
click at [235, 280] on input "checkbox" at bounding box center [235, 282] width 6 height 6
checkbox input "true"
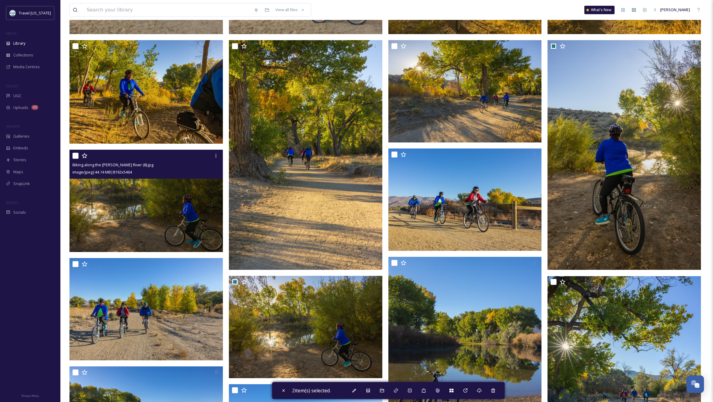
click at [75, 154] on input "checkbox" at bounding box center [75, 156] width 6 height 6
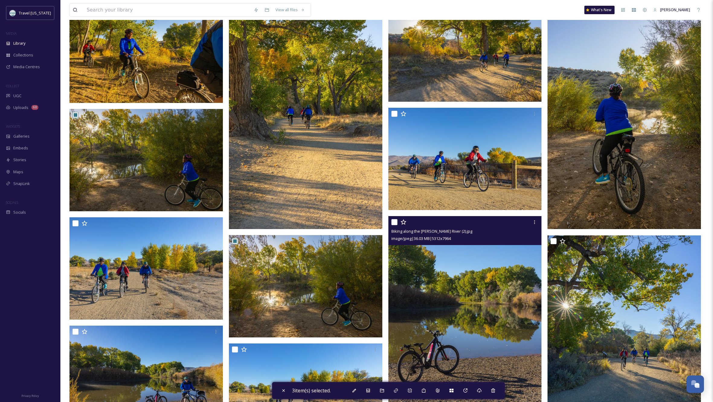
scroll to position [296, 0]
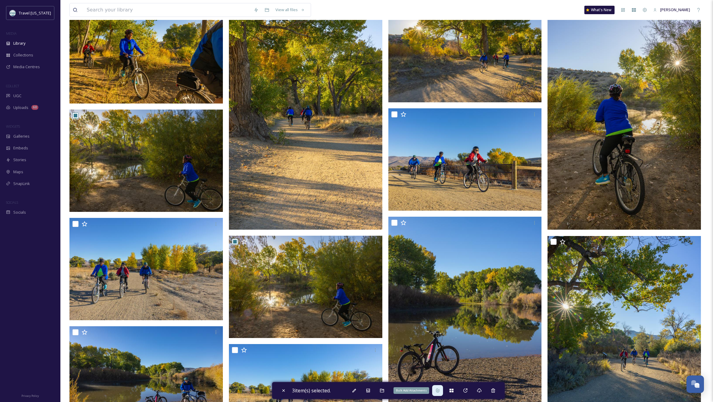
click at [442, 391] on div "Bulk Add Attachments" at bounding box center [437, 390] width 11 height 11
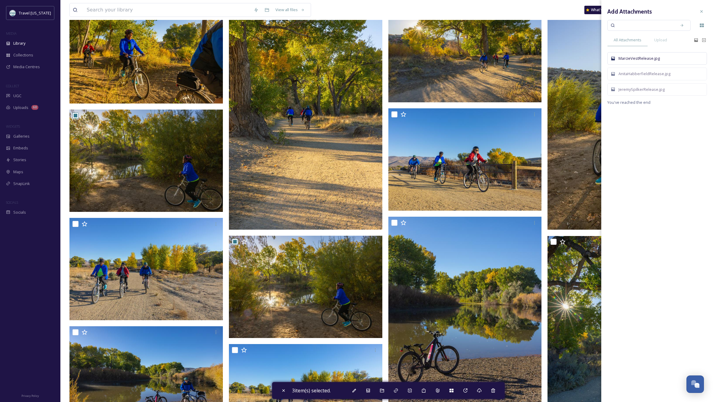
click at [645, 59] on div "MarcieVestRelease.jpg" at bounding box center [660, 59] width 84 height 6
click at [703, 10] on icon at bounding box center [701, 11] width 5 height 5
checkbox input "false"
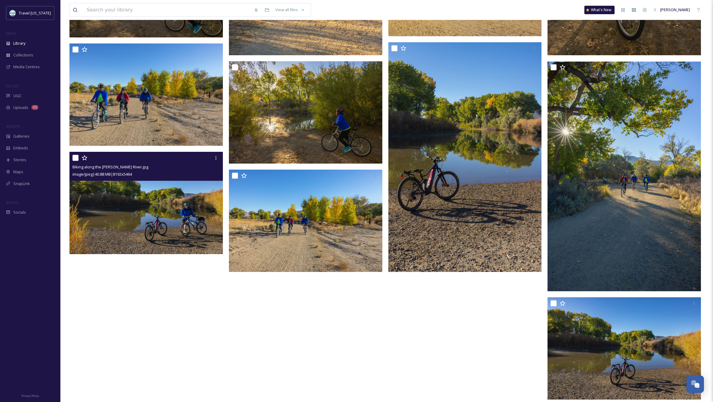
scroll to position [471, 0]
click at [77, 156] on input "checkbox" at bounding box center [75, 158] width 6 height 6
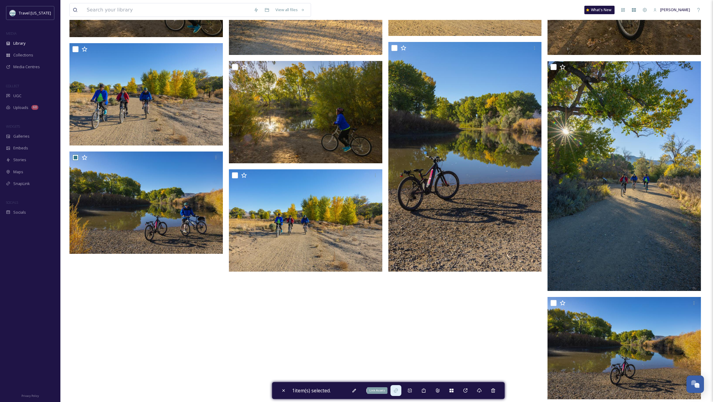
click at [398, 390] on icon at bounding box center [395, 390] width 5 height 5
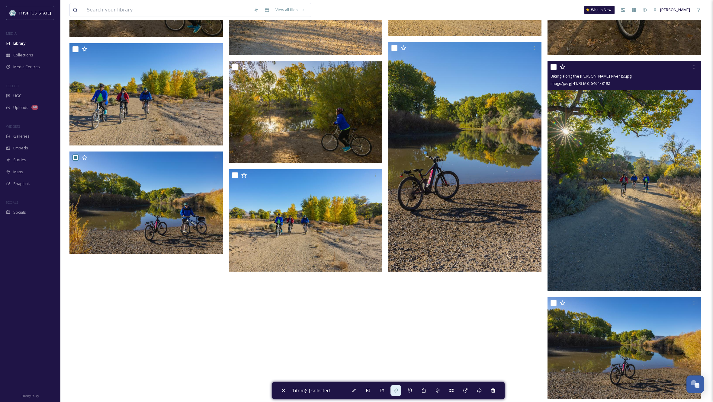
scroll to position [472, 0]
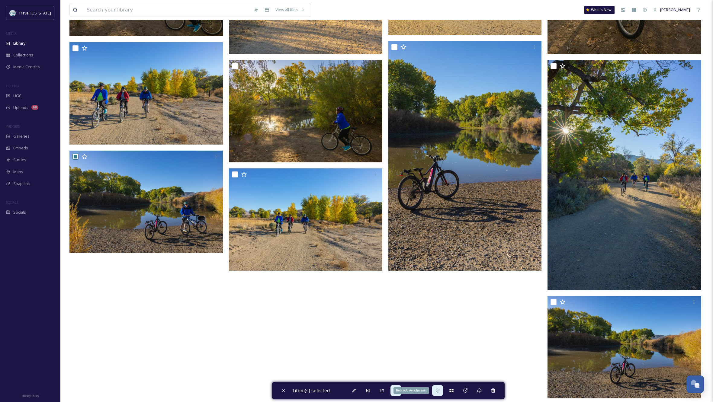
click at [439, 391] on icon at bounding box center [437, 391] width 3 height 4
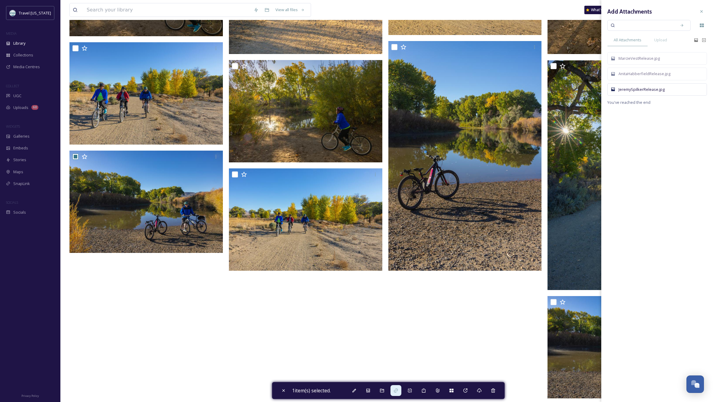
click at [642, 91] on div "JeremySpilkerRelease.jpg" at bounding box center [660, 90] width 84 height 6
click at [700, 9] on icon at bounding box center [701, 11] width 5 height 5
checkbox input "false"
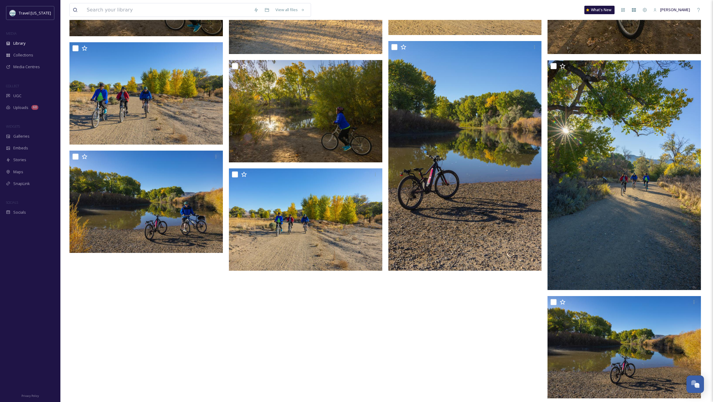
click at [460, 350] on div at bounding box center [466, 5] width 156 height 794
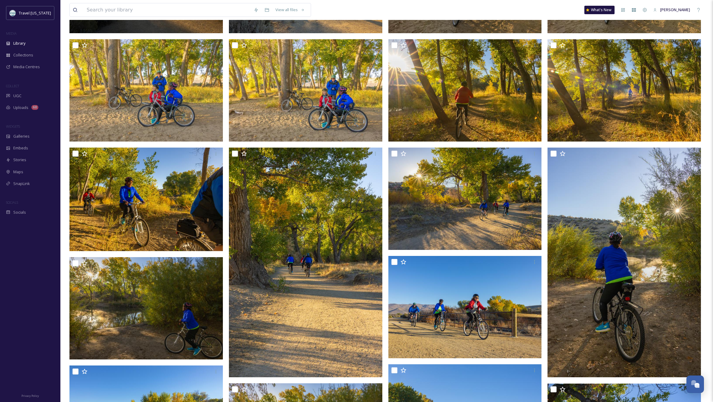
scroll to position [142, 0]
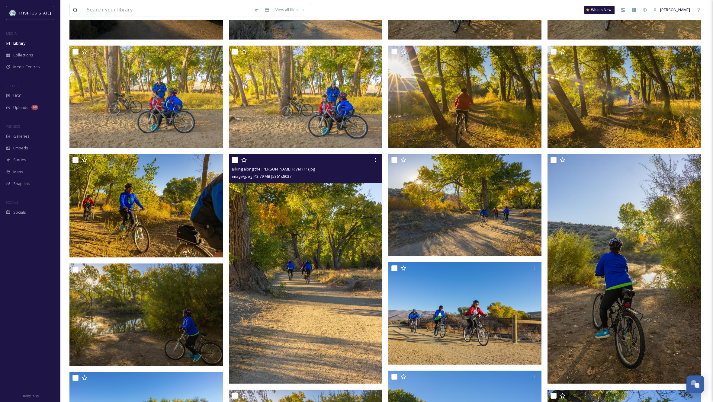
click at [338, 254] on img at bounding box center [305, 269] width 153 height 230
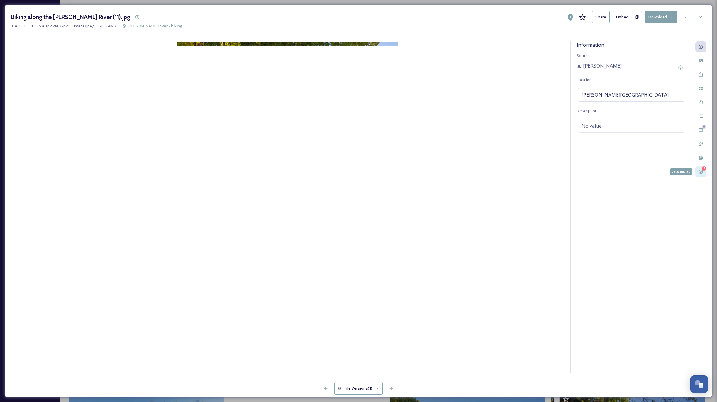
click at [701, 169] on div "3 Attachments" at bounding box center [701, 171] width 11 height 11
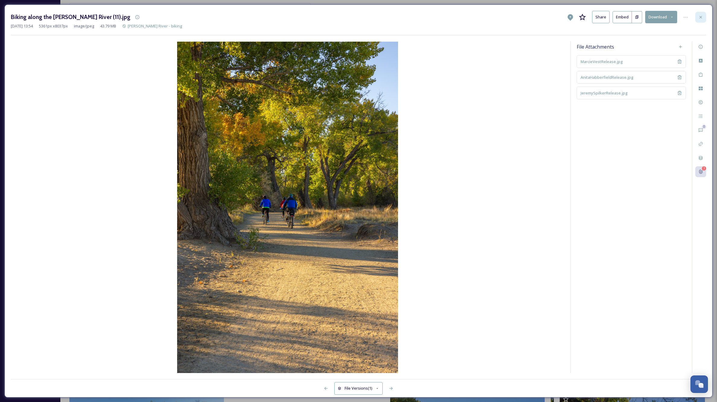
click at [702, 16] on icon at bounding box center [701, 17] width 2 height 2
